Goal: Task Accomplishment & Management: Use online tool/utility

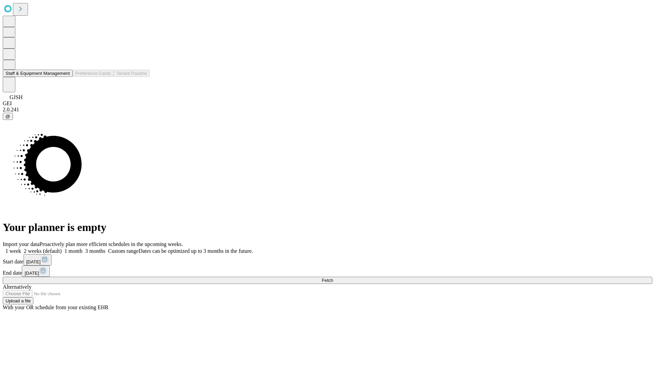
click at [64, 77] on button "Staff & Equipment Management" at bounding box center [38, 73] width 70 height 7
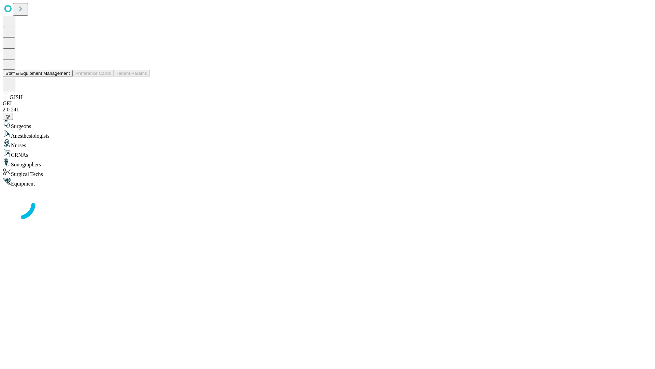
click at [65, 77] on button "Staff & Equipment Management" at bounding box center [38, 73] width 70 height 7
